Goal: Information Seeking & Learning: Learn about a topic

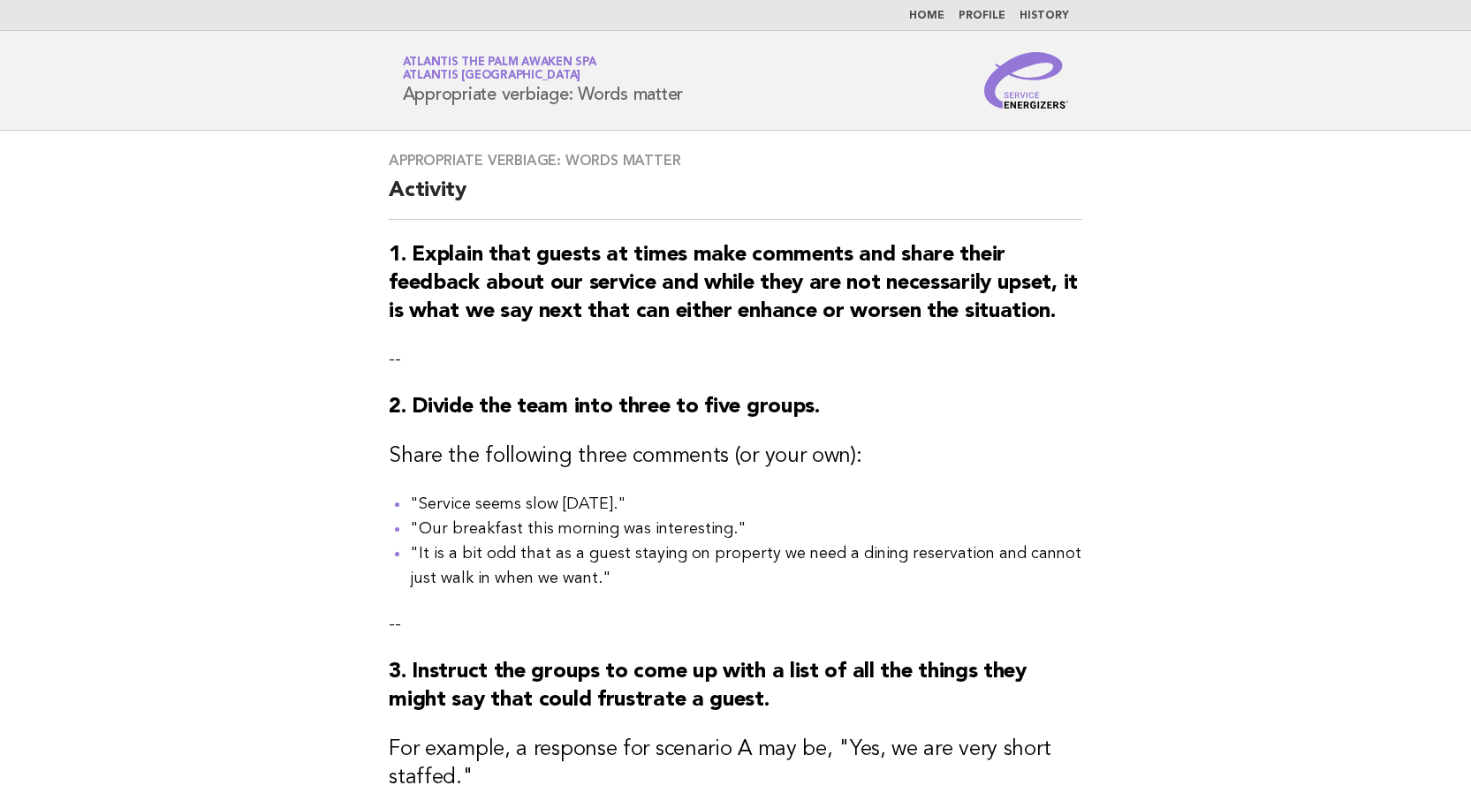
click at [936, 19] on link "Home" at bounding box center [926, 16] width 35 height 11
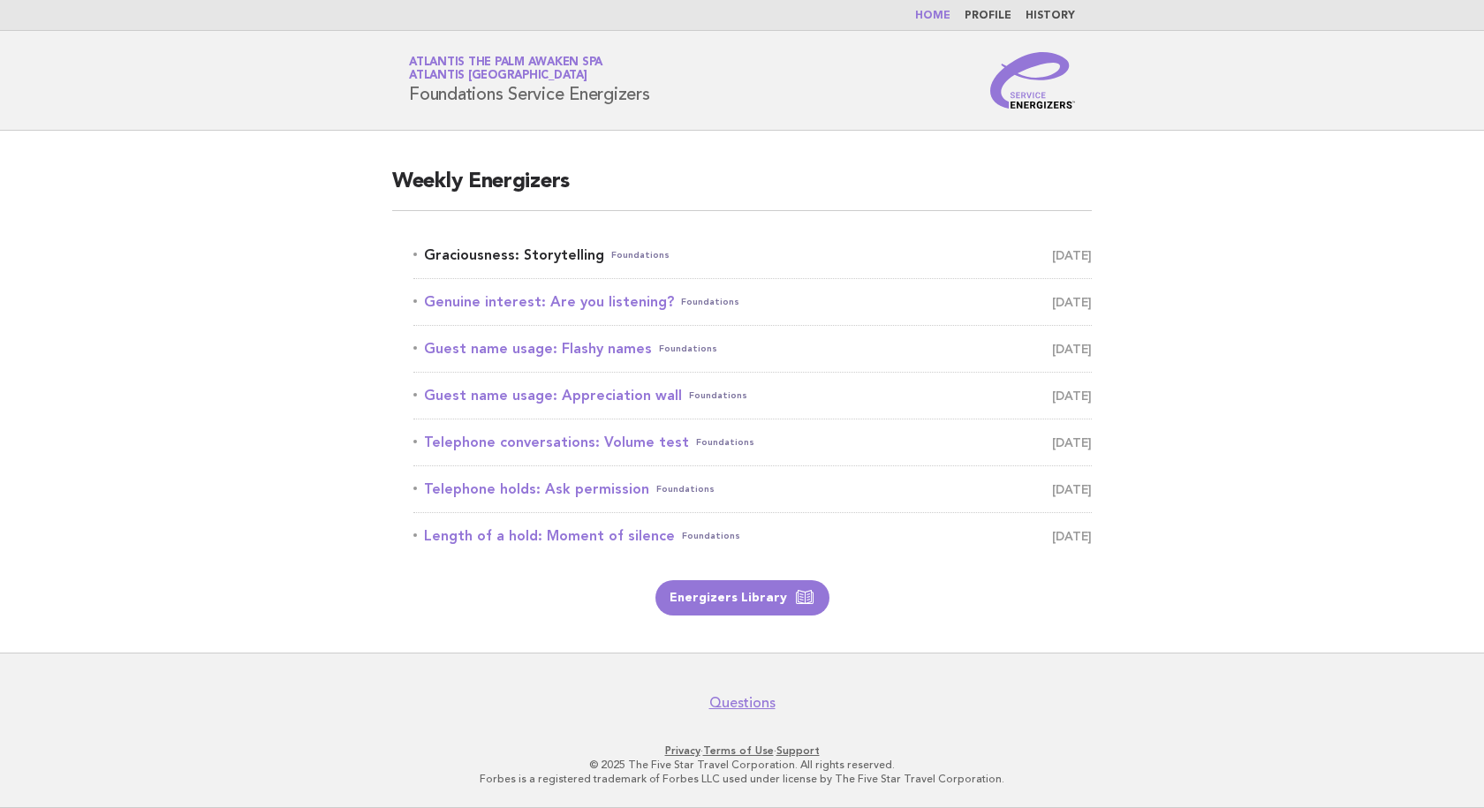
click at [475, 245] on link "Graciousness: Storytelling Foundations [DATE]" at bounding box center [752, 255] width 678 height 25
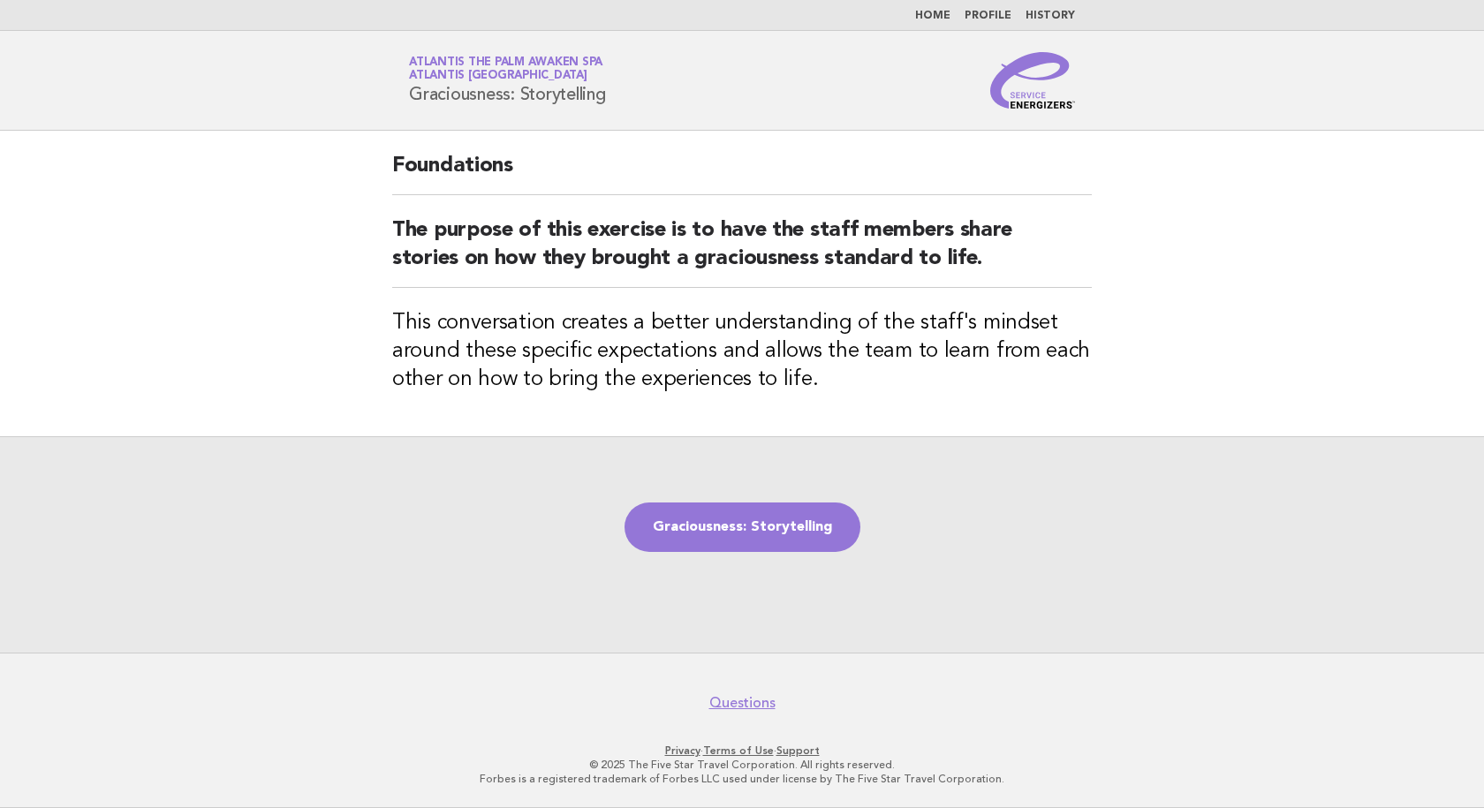
drag, startPoint x: 405, startPoint y: 100, endPoint x: 663, endPoint y: 97, distance: 258.0
click at [663, 97] on div "Service Energizers Atlantis The Palm Awaken Spa Atlantis Dubai Graciousness: St…" at bounding box center [742, 80] width 716 height 57
copy h1 "Graciousness: Storytelling"
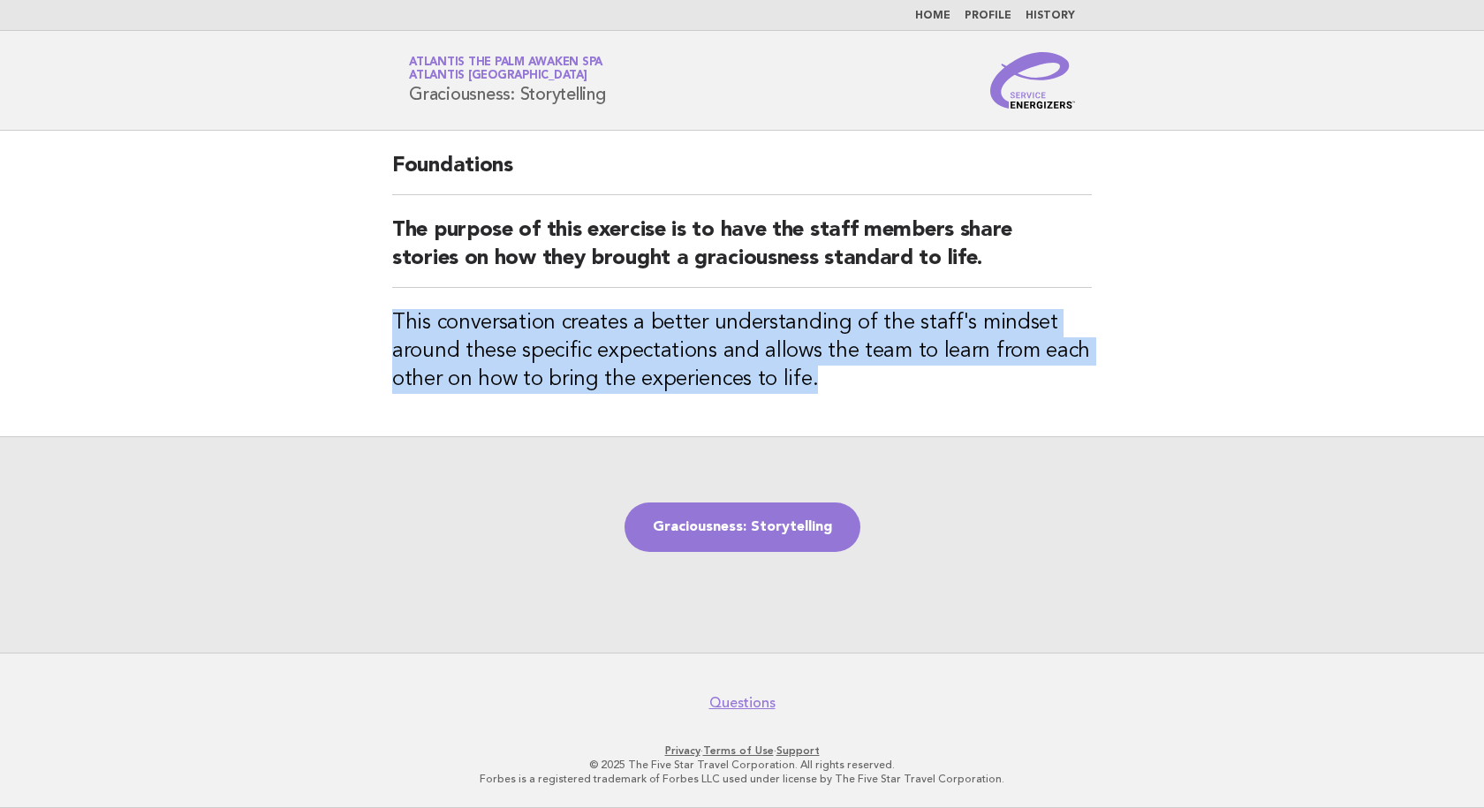
drag, startPoint x: 832, startPoint y: 383, endPoint x: 387, endPoint y: 326, distance: 448.9
click at [387, 326] on div "Foundations The purpose of this exercise is to have the staff members share sto…" at bounding box center [742, 284] width 742 height 306
copy h3 "This conversation creates a better understanding of the staff's mindset around …"
